Goal: Information Seeking & Learning: Learn about a topic

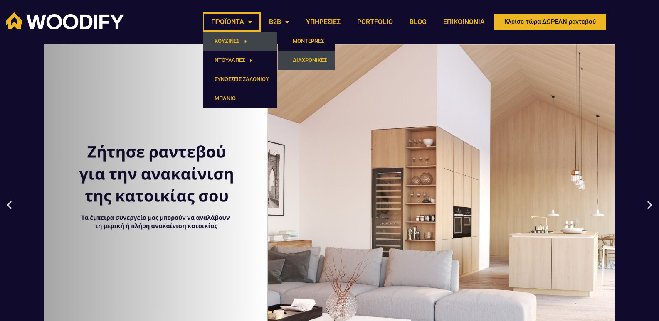
click at [311, 60] on link "ΔΙΑΧΡΟΝΙΚΕΣ" at bounding box center [306, 60] width 57 height 19
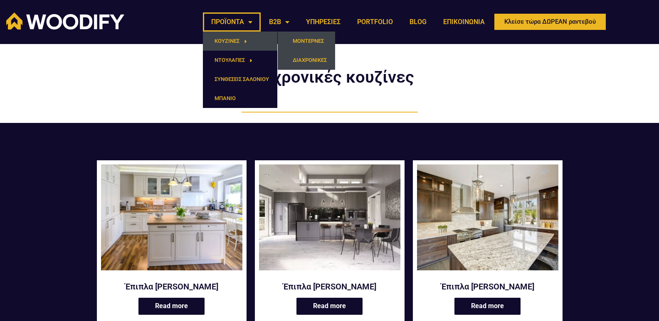
click at [314, 39] on link "ΜΟΝΤΕΡΝΕΣ" at bounding box center [306, 41] width 57 height 19
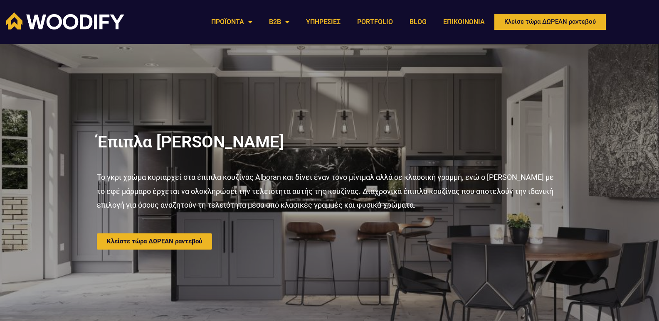
click at [549, 137] on h2 "Έπιπλα [PERSON_NAME]" at bounding box center [330, 142] width 466 height 17
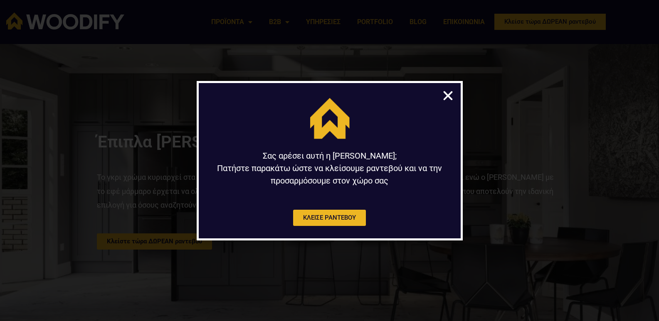
click at [450, 97] on icon "Close" at bounding box center [448, 95] width 13 height 13
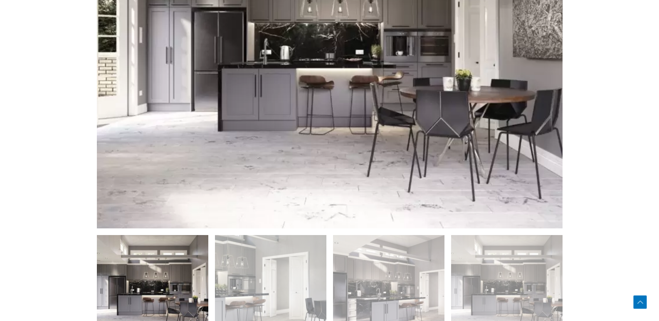
scroll to position [459, 0]
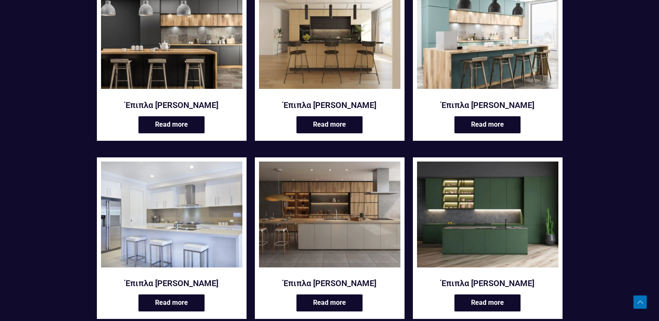
scroll to position [184, 0]
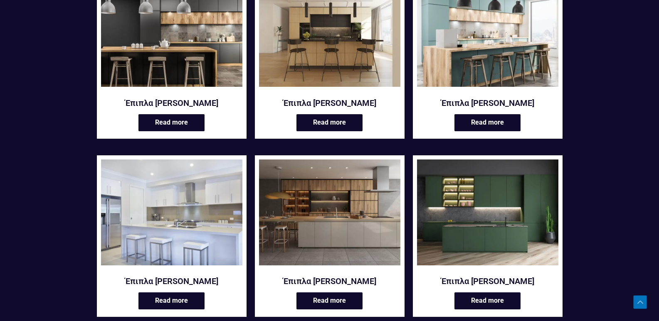
drag, startPoint x: 660, startPoint y: 46, endPoint x: 665, endPoint y: 85, distance: 39.3
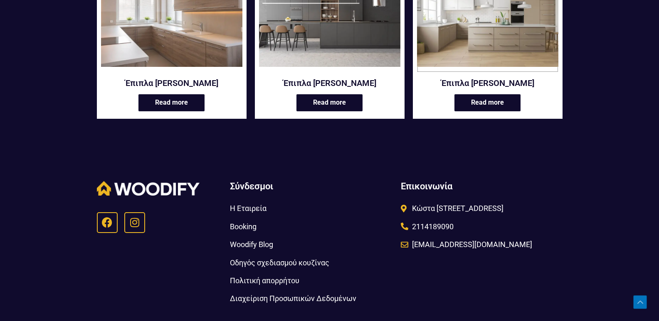
scroll to position [792, 0]
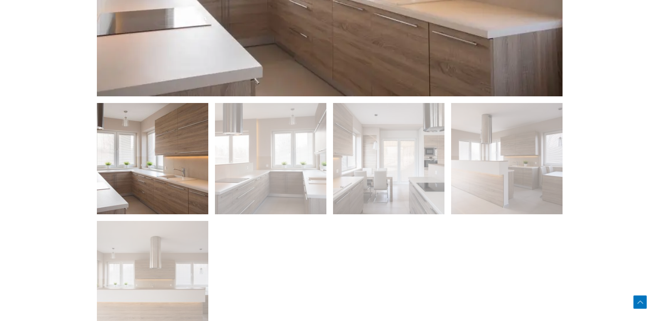
scroll to position [282, 0]
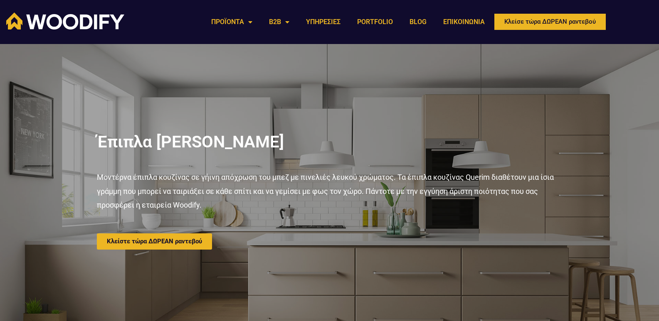
click at [334, 220] on div "Μοντέρνα έπιπλα κουζίνας σε γήινη απόχρωση του μπεζ με πινελιές λευκού χρώματος…" at bounding box center [330, 197] width 466 height 55
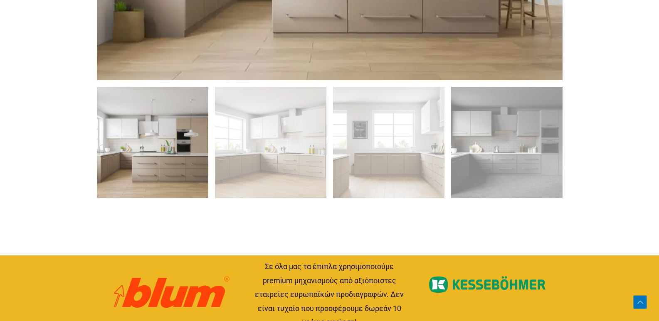
scroll to position [617, 0]
